Goal: Task Accomplishment & Management: Manage account settings

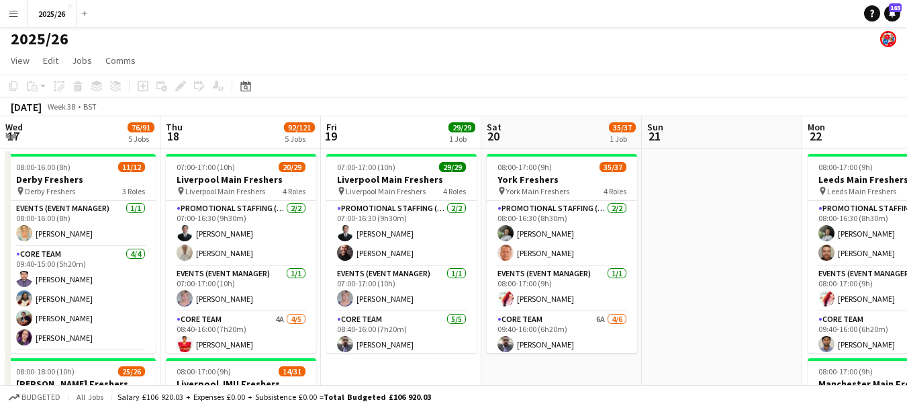
scroll to position [0, 426]
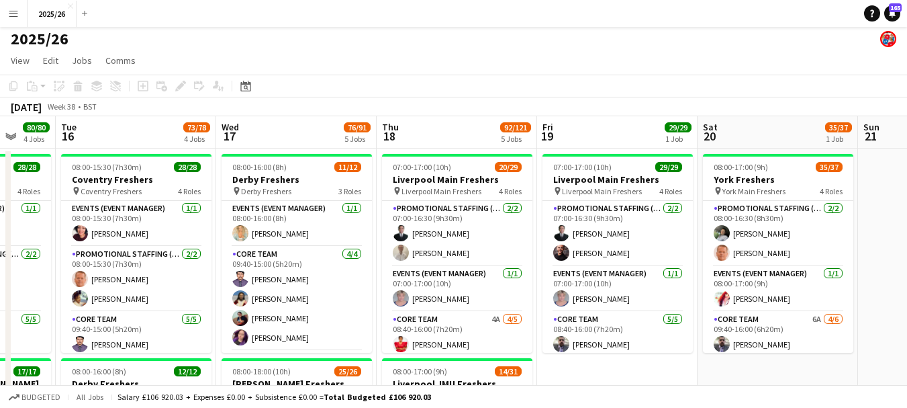
drag, startPoint x: 247, startPoint y: 215, endPoint x: 917, endPoint y: 244, distance: 670.2
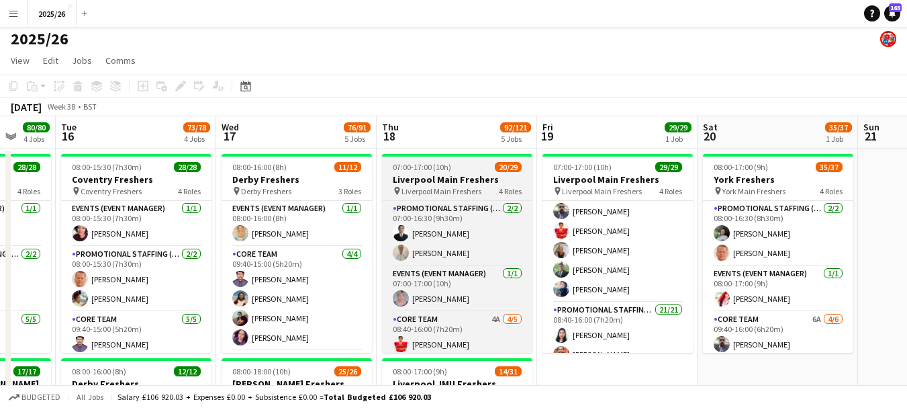
scroll to position [0, 0]
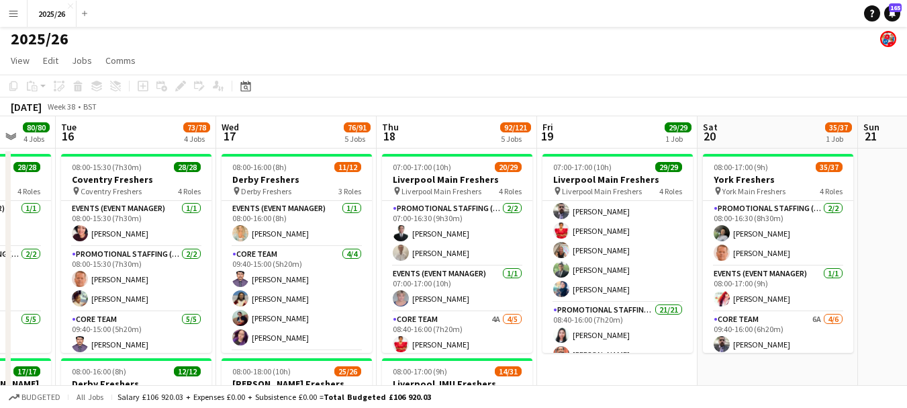
drag, startPoint x: 653, startPoint y: 69, endPoint x: 523, endPoint y: 48, distance: 131.3
click at [523, 48] on div "2025/26" at bounding box center [453, 37] width 907 height 26
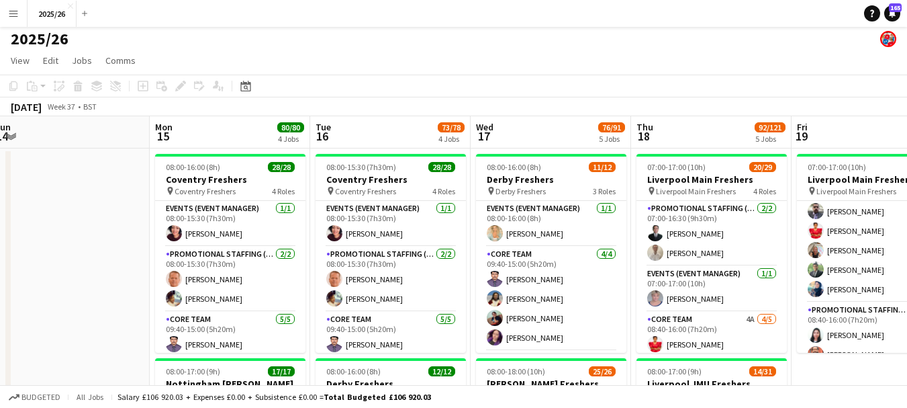
drag, startPoint x: 516, startPoint y: 120, endPoint x: 782, endPoint y: 142, distance: 266.1
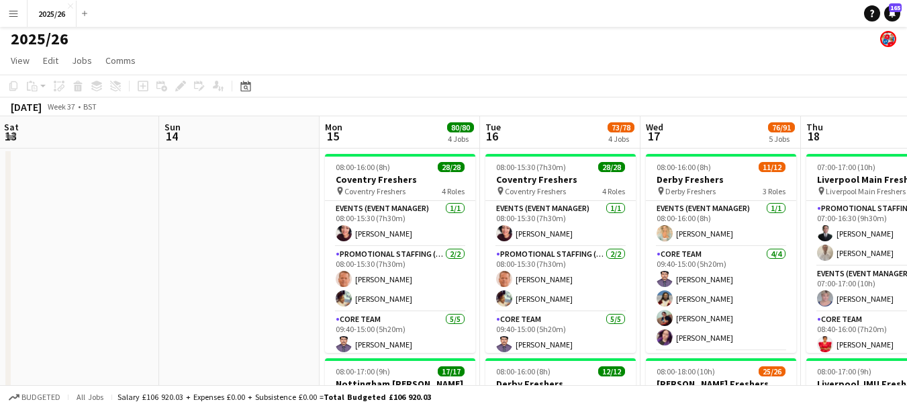
drag, startPoint x: 349, startPoint y: 253, endPoint x: 729, endPoint y: 255, distance: 380.1
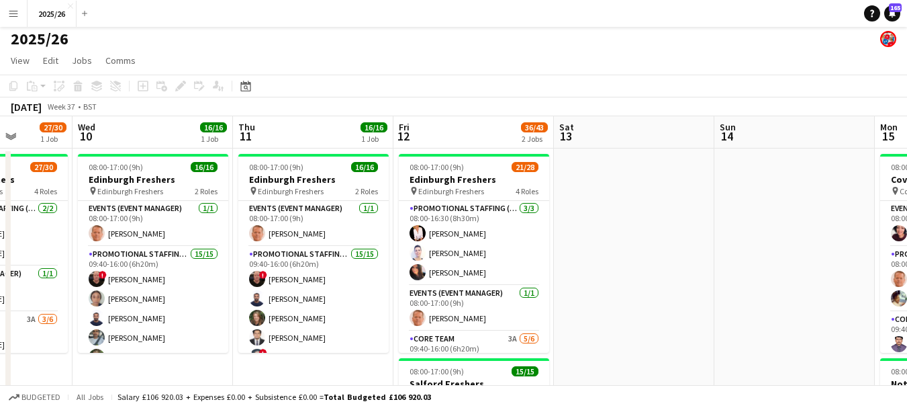
drag, startPoint x: 240, startPoint y: 250, endPoint x: 340, endPoint y: 271, distance: 101.4
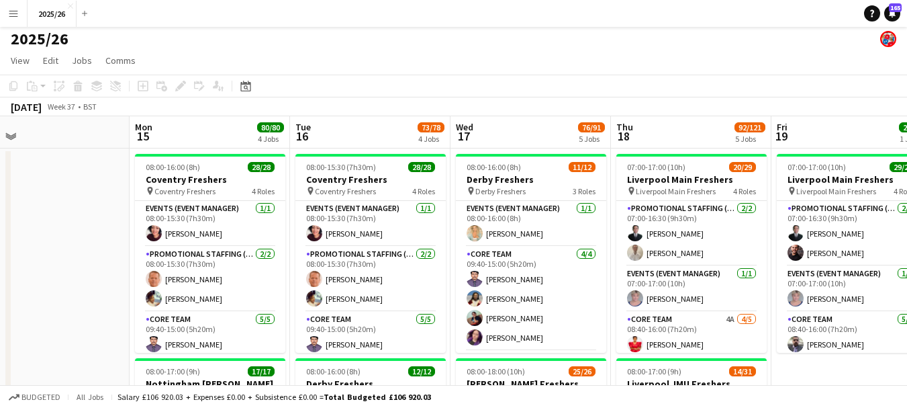
drag, startPoint x: 692, startPoint y: 289, endPoint x: 60, endPoint y: 238, distance: 633.3
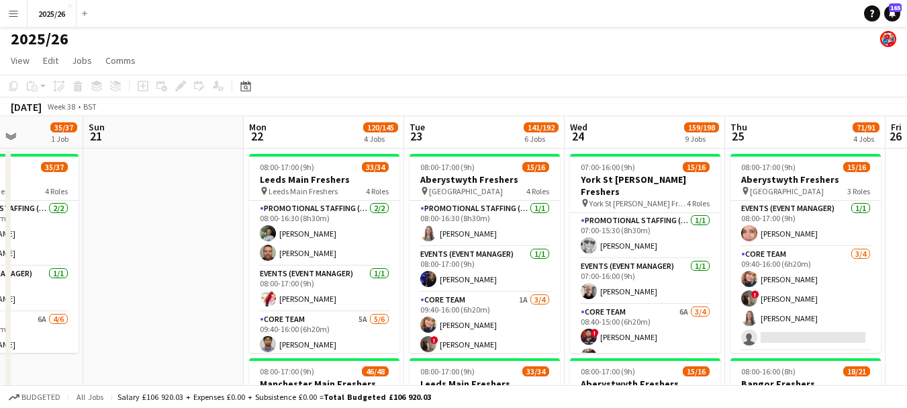
drag, startPoint x: 657, startPoint y: 247, endPoint x: 98, endPoint y: 211, distance: 559.9
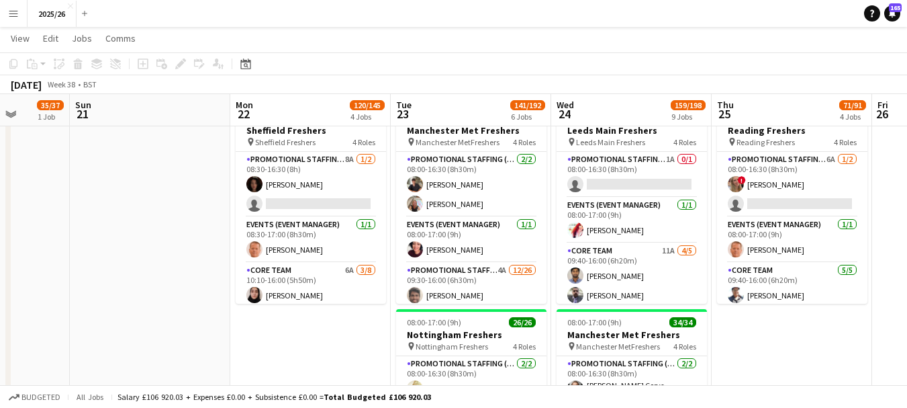
scroll to position [668, 0]
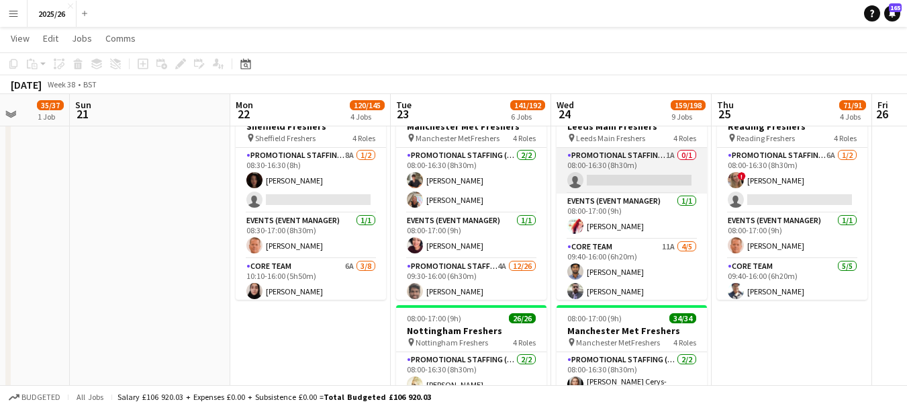
click at [629, 168] on app-card-role "Promotional Staffing (Team Leader) 1A 0/1 08:00-16:30 (8h30m) single-neutral-ac…" at bounding box center [632, 171] width 150 height 46
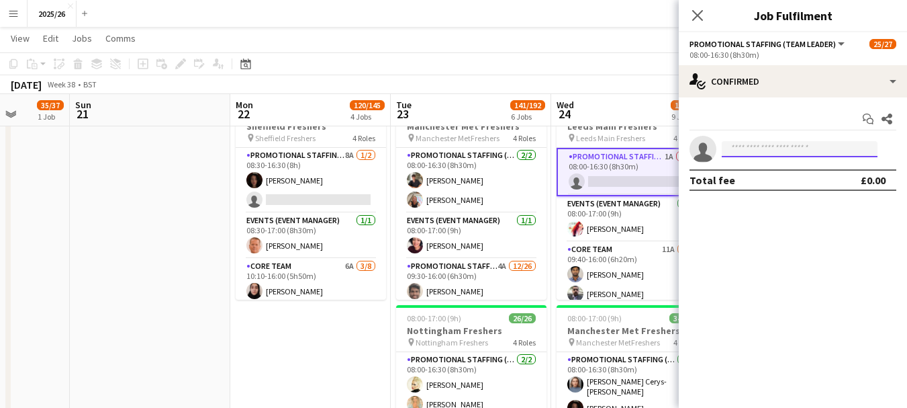
click at [788, 153] on input at bounding box center [800, 149] width 156 height 16
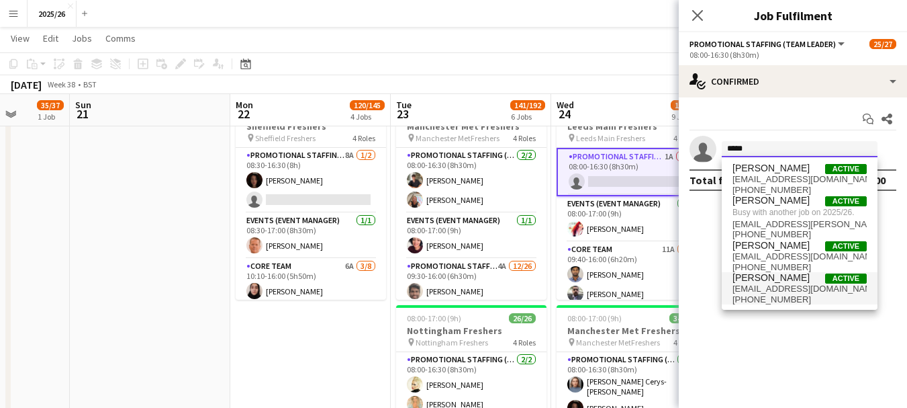
type input "*****"
click at [778, 275] on span "[PERSON_NAME]" at bounding box center [771, 277] width 77 height 11
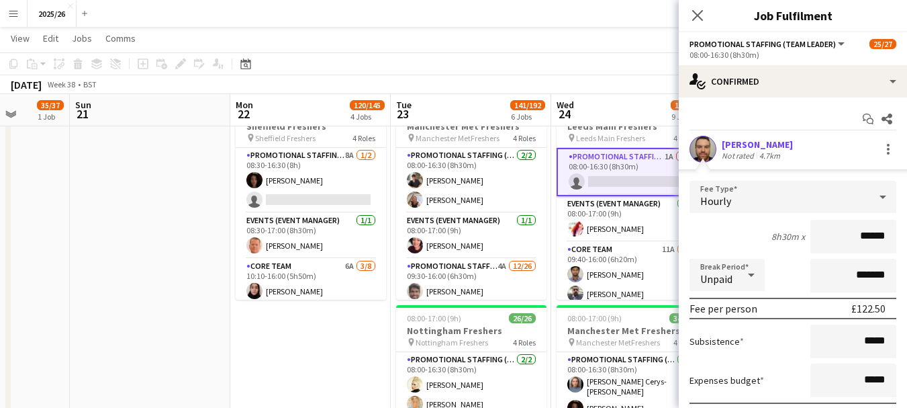
scroll to position [99, 0]
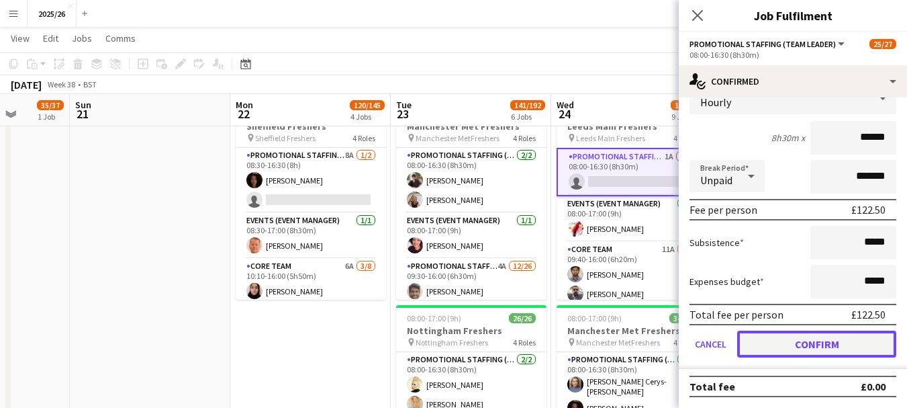
click at [843, 340] on button "Confirm" at bounding box center [816, 343] width 159 height 27
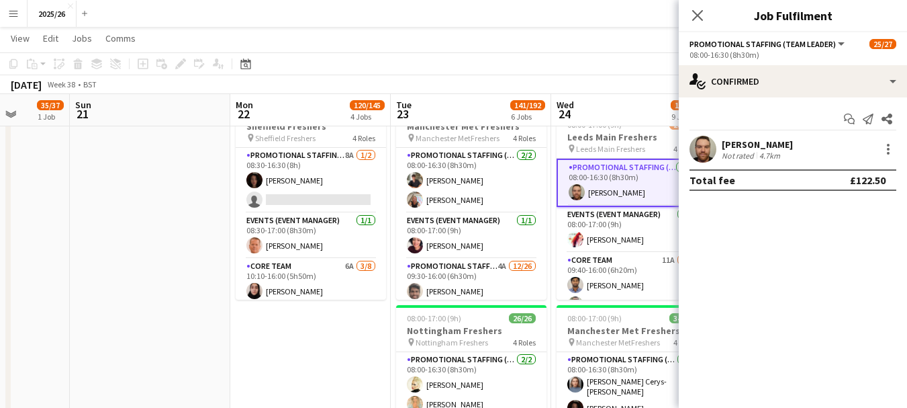
scroll to position [0, 0]
click at [704, 18] on app-icon "Close pop-in" at bounding box center [697, 15] width 19 height 19
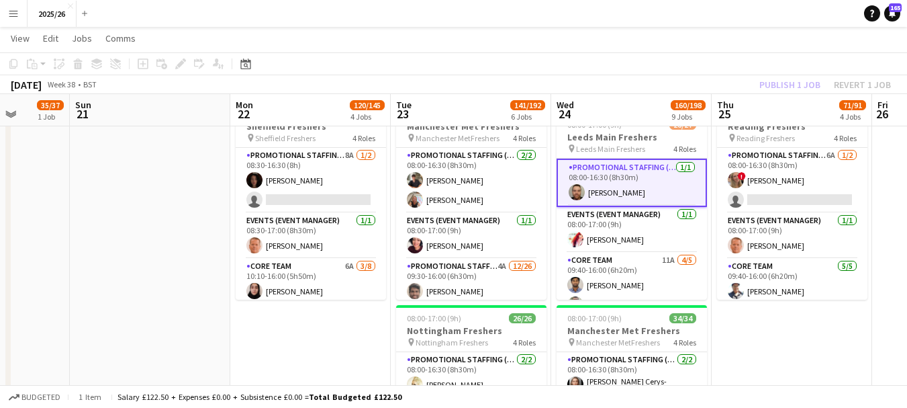
click at [776, 82] on div "Publish 1 job Revert 1 job" at bounding box center [825, 84] width 164 height 17
click at [776, 82] on button "Publish 1 job" at bounding box center [790, 84] width 72 height 17
